Goal: Information Seeking & Learning: Compare options

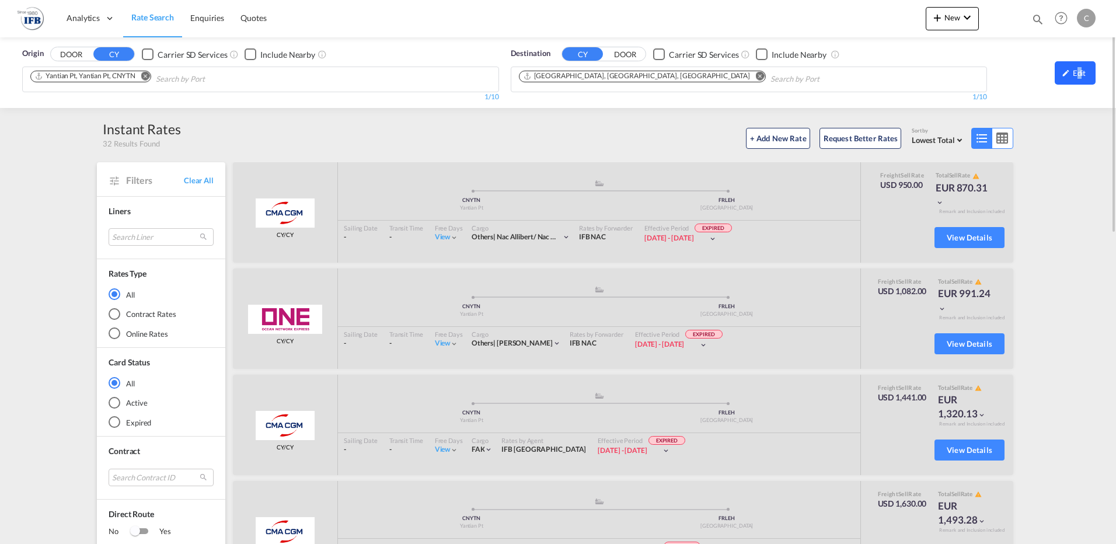
click at [1078, 69] on div "Edit" at bounding box center [1074, 72] width 41 height 23
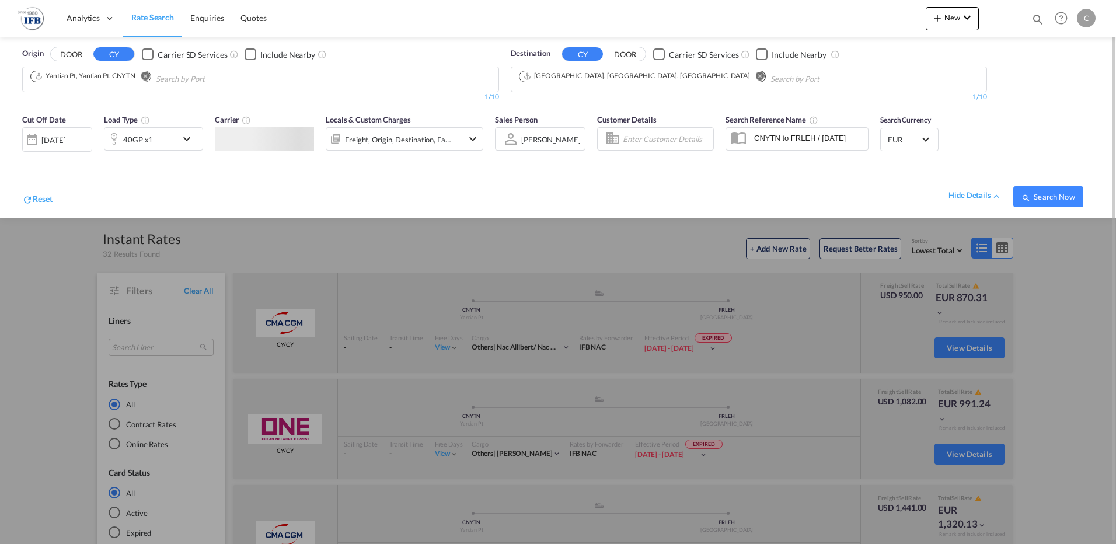
click at [148, 76] on md-icon "Remove" at bounding box center [145, 76] width 9 height 9
type input "[GEOGRAPHIC_DATA]"
click at [48, 102] on div "Shanghai [GEOGRAPHIC_DATA] CNSHA" at bounding box center [121, 106] width 222 height 35
click at [65, 142] on div "[DATE]" at bounding box center [53, 140] width 24 height 11
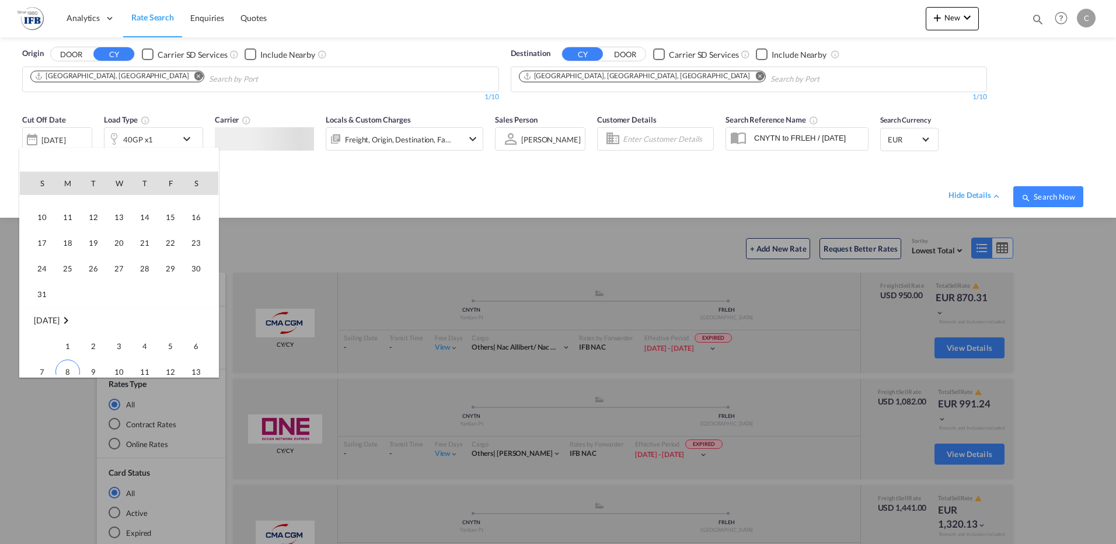
scroll to position [408, 0]
click at [69, 341] on span "15" at bounding box center [67, 340] width 23 height 23
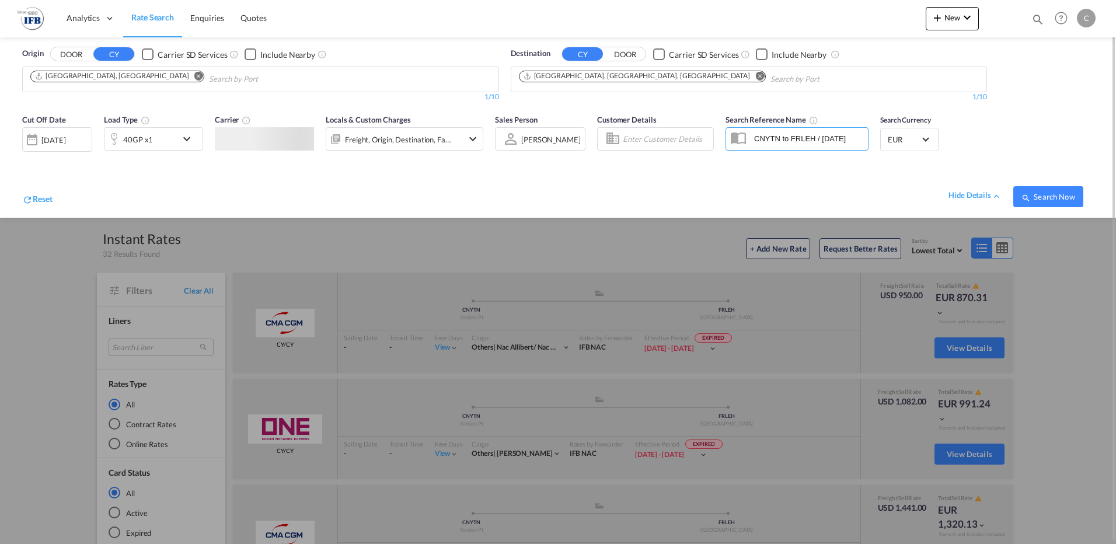
click at [187, 136] on md-icon "icon-chevron-down" at bounding box center [190, 139] width 20 height 14
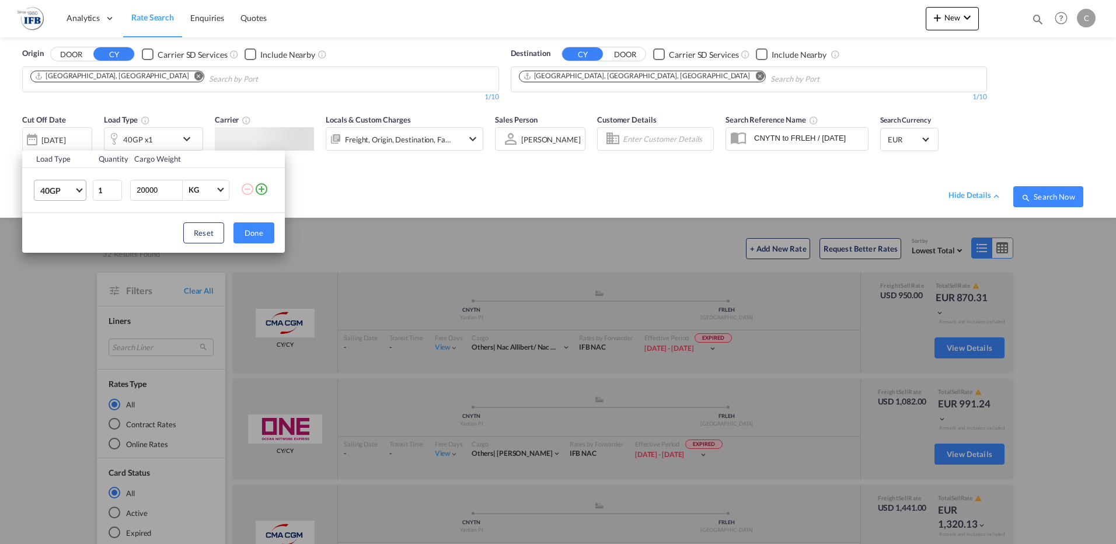
click at [79, 187] on span "Choose: \a40GP" at bounding box center [79, 189] width 6 height 6
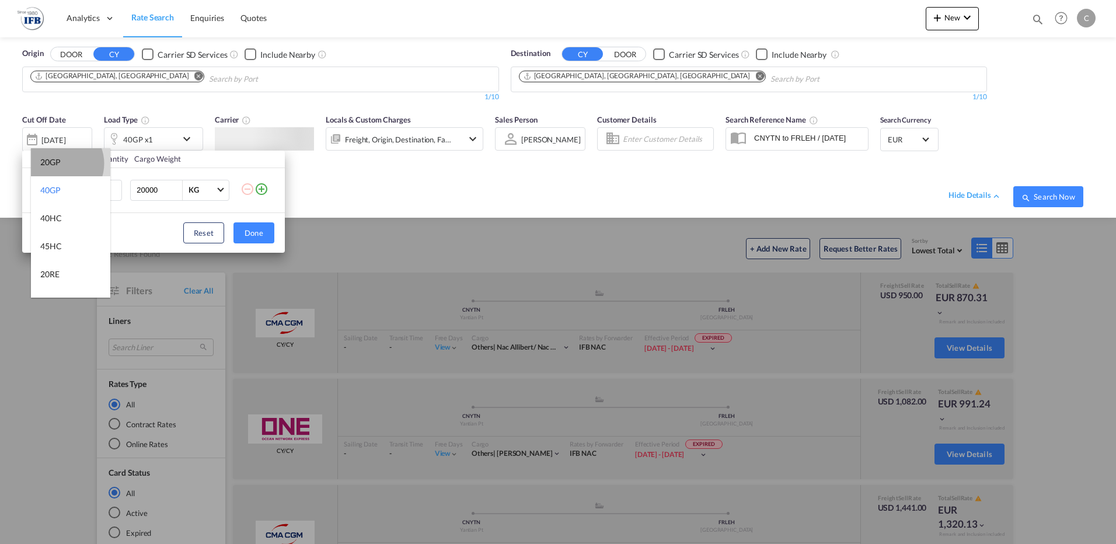
click at [59, 163] on div "20GP" at bounding box center [50, 162] width 20 height 12
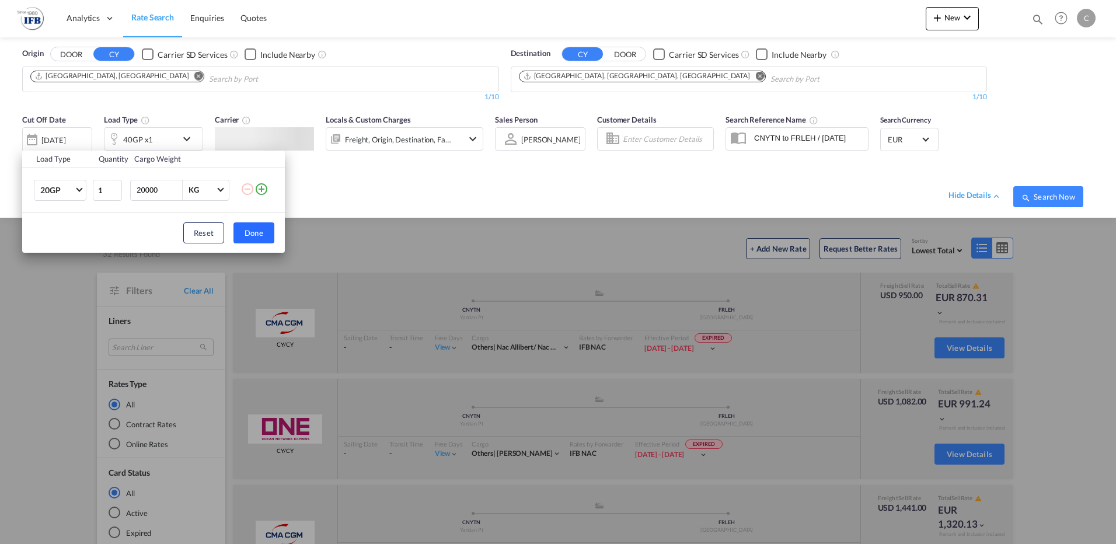
click at [257, 233] on button "Done" at bounding box center [253, 232] width 41 height 21
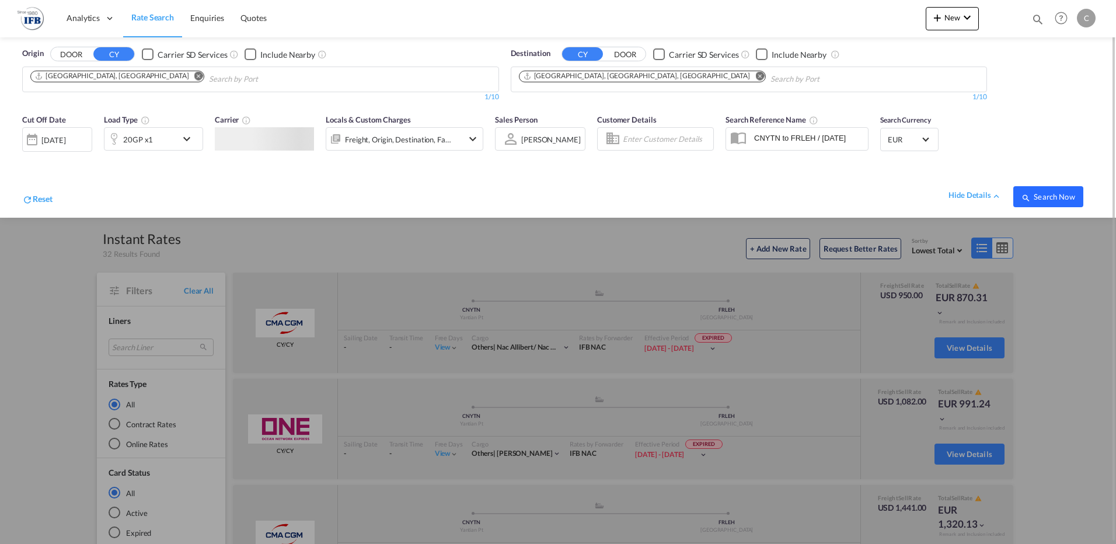
click at [1052, 196] on span "Search Now" at bounding box center [1047, 196] width 53 height 9
click at [1028, 195] on md-icon "icon-magnify" at bounding box center [1025, 197] width 9 height 9
drag, startPoint x: 30, startPoint y: 410, endPoint x: 41, endPoint y: 414, distance: 11.8
click at [30, 409] on div at bounding box center [558, 272] width 1116 height 544
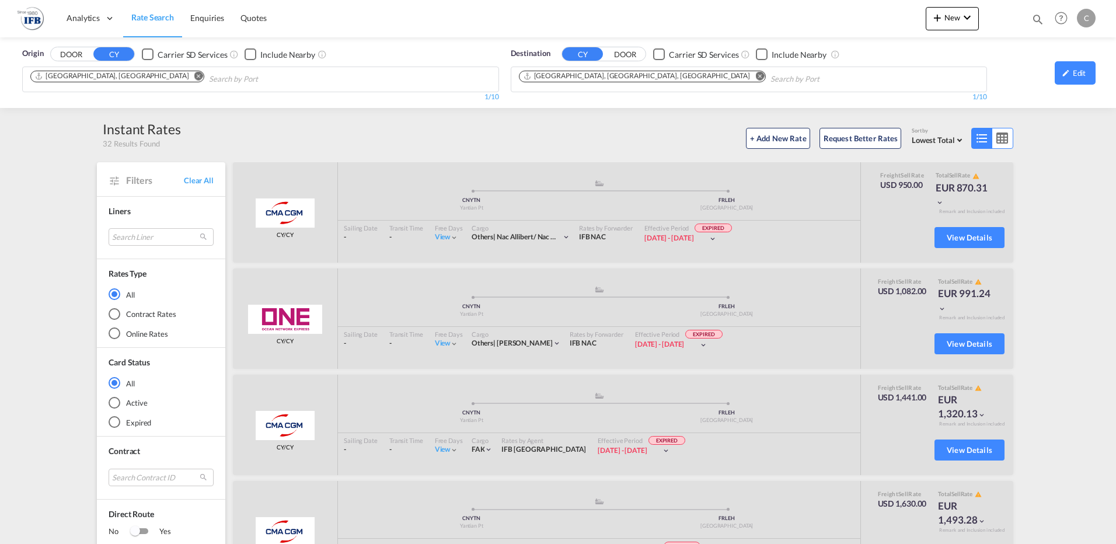
click at [922, 82] on md-chips "[GEOGRAPHIC_DATA], [GEOGRAPHIC_DATA], [GEOGRAPHIC_DATA]" at bounding box center [748, 79] width 475 height 25
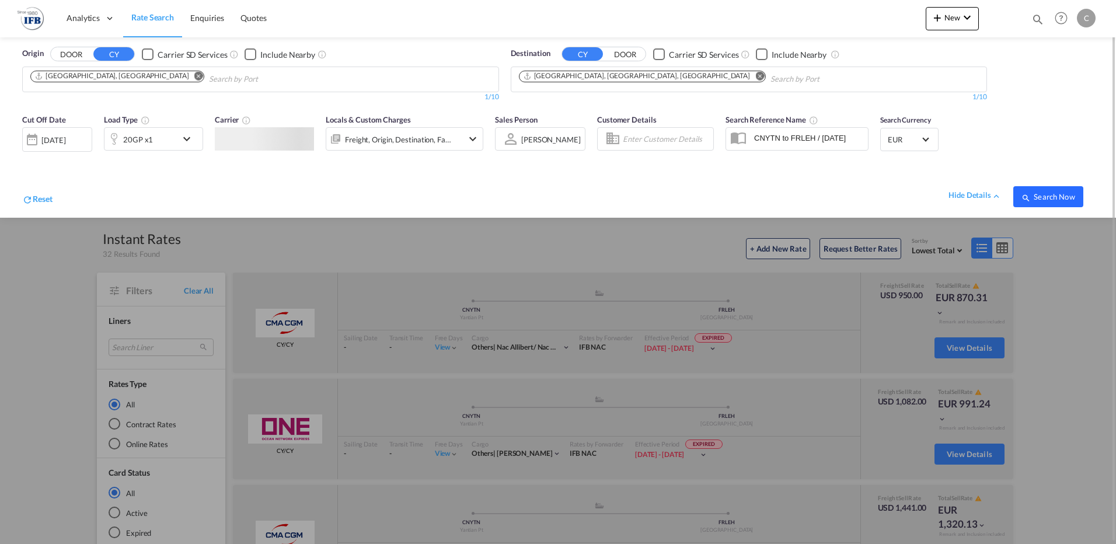
click at [1044, 194] on span "Search Now" at bounding box center [1047, 196] width 53 height 9
